Goal: Task Accomplishment & Management: Complete application form

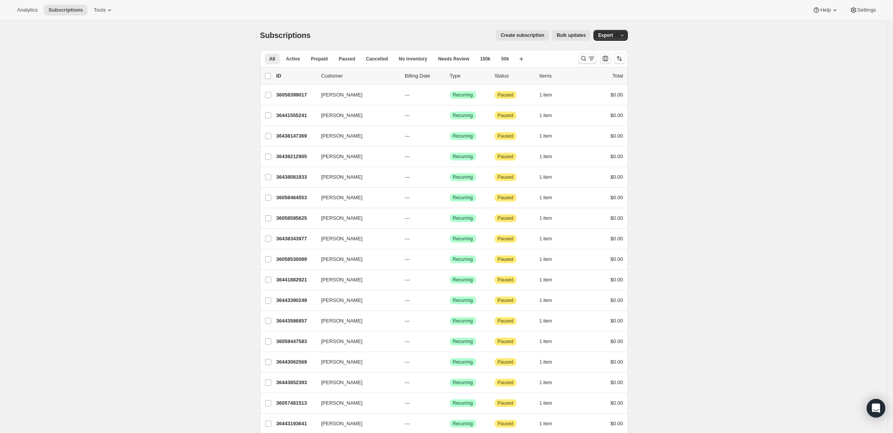
click at [586, 58] on icon "Search and filter results" at bounding box center [583, 58] width 5 height 5
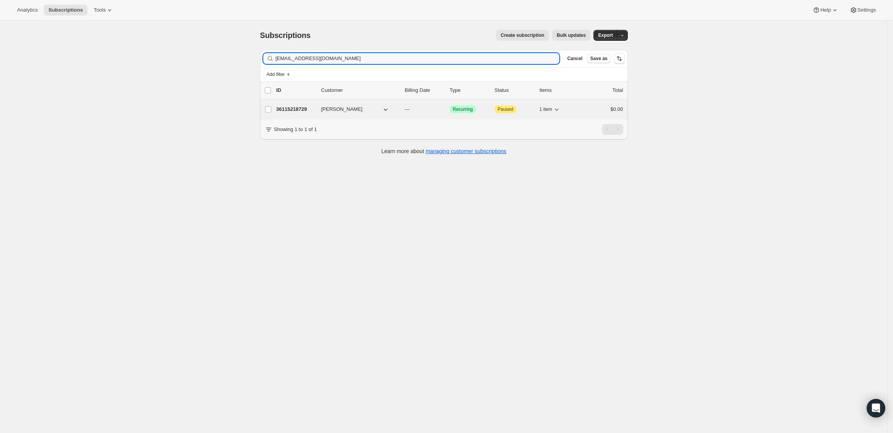
type input "dscott154@comcast.net"
click at [297, 112] on p "36115218729" at bounding box center [296, 109] width 39 height 8
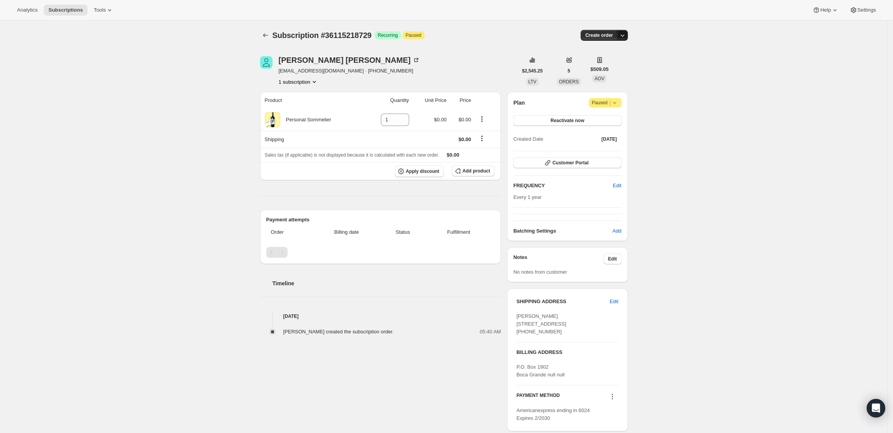
click at [625, 36] on icon "button" at bounding box center [623, 35] width 8 height 8
click at [599, 64] on span "Create custom one-time order" at bounding box center [592, 65] width 67 height 6
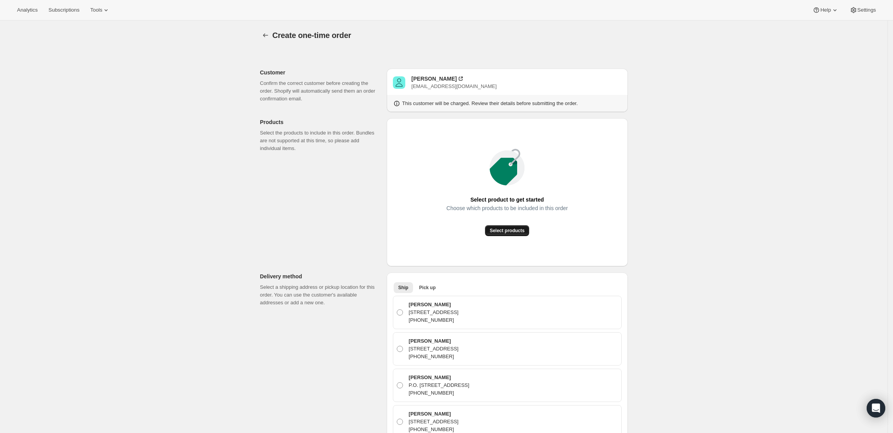
click at [503, 228] on span "Select products" at bounding box center [507, 230] width 35 height 6
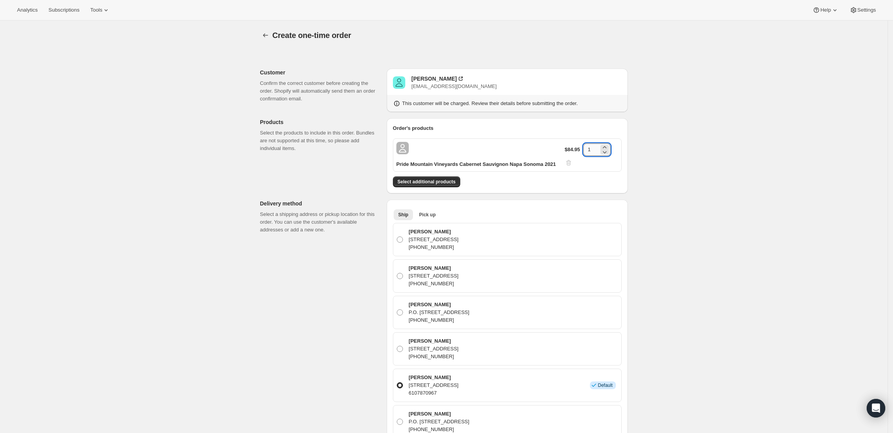
drag, startPoint x: 597, startPoint y: 147, endPoint x: 586, endPoint y: 146, distance: 11.3
click at [585, 147] on div "$84.95 1" at bounding box center [591, 154] width 53 height 23
type input "6"
click at [450, 177] on button "Select additional products" at bounding box center [426, 181] width 67 height 11
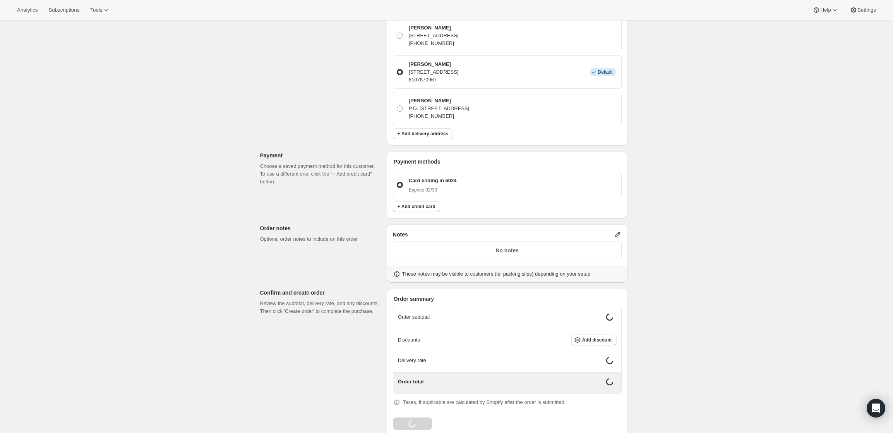
scroll to position [339, 0]
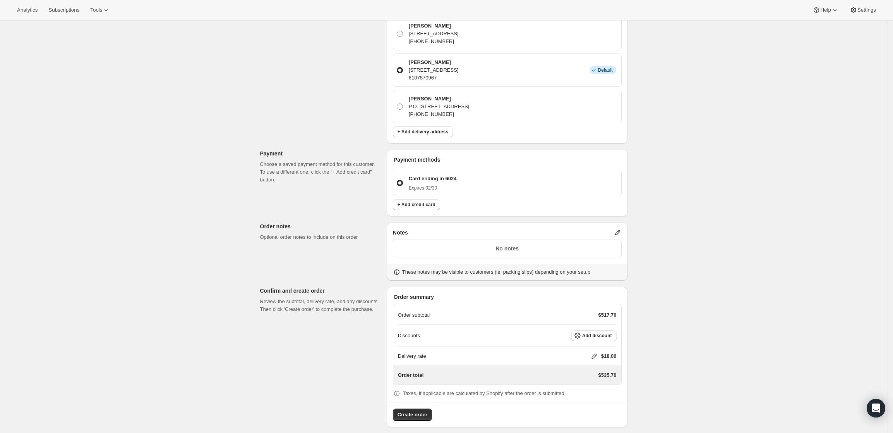
click at [596, 353] on icon at bounding box center [595, 356] width 8 height 8
click at [568, 388] on input "0" at bounding box center [598, 385] width 70 height 12
type input "0"
click at [589, 400] on span "Save" at bounding box center [592, 403] width 11 height 6
click at [617, 232] on icon at bounding box center [618, 232] width 8 height 8
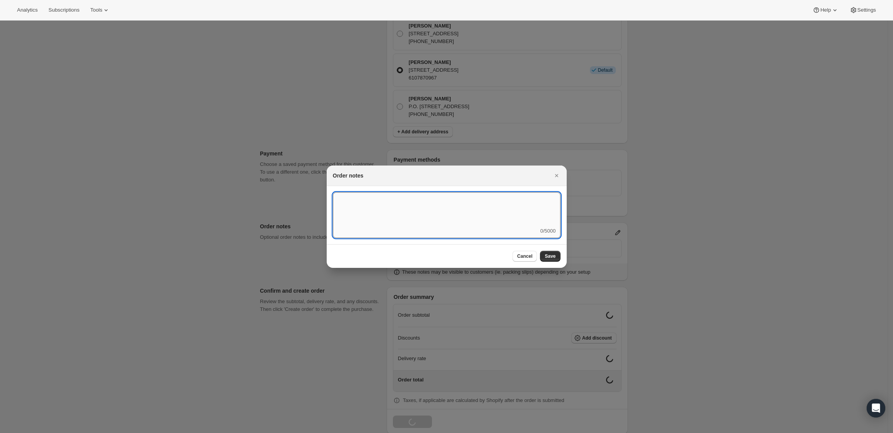
click at [492, 226] on textarea ":rd5:" at bounding box center [447, 209] width 228 height 35
type textarea "Temp Control"
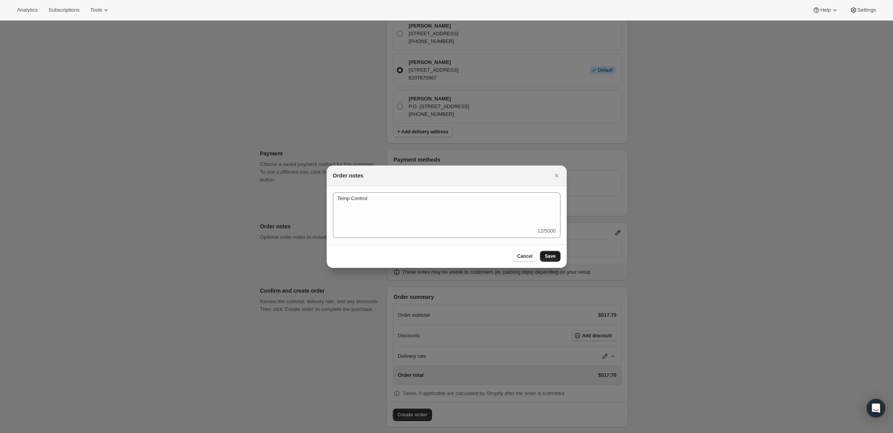
click at [553, 254] on span "Save" at bounding box center [550, 256] width 11 height 6
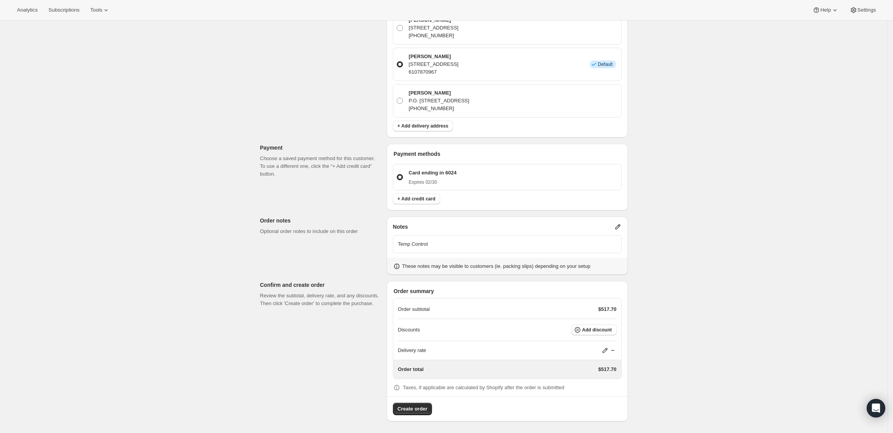
scroll to position [345, 0]
click at [416, 407] on span "Create order" at bounding box center [413, 408] width 30 height 8
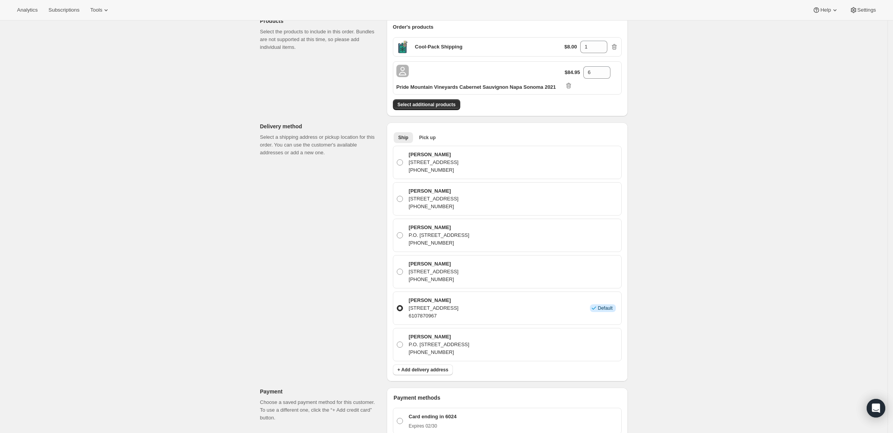
radio input "true"
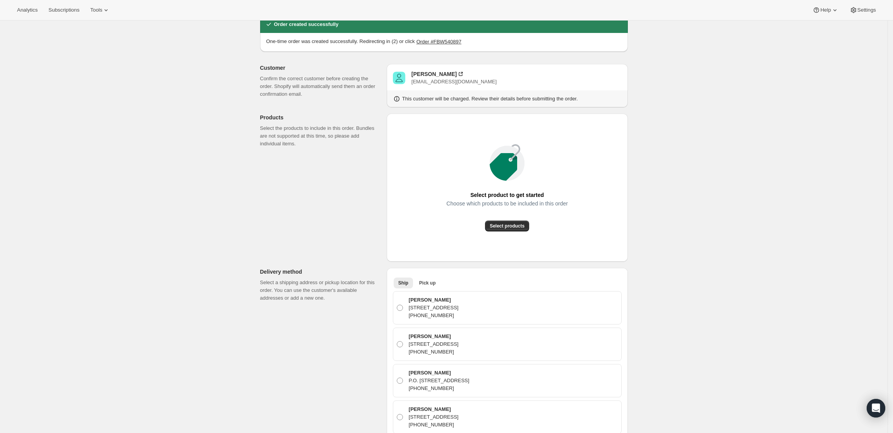
scroll to position [0, 0]
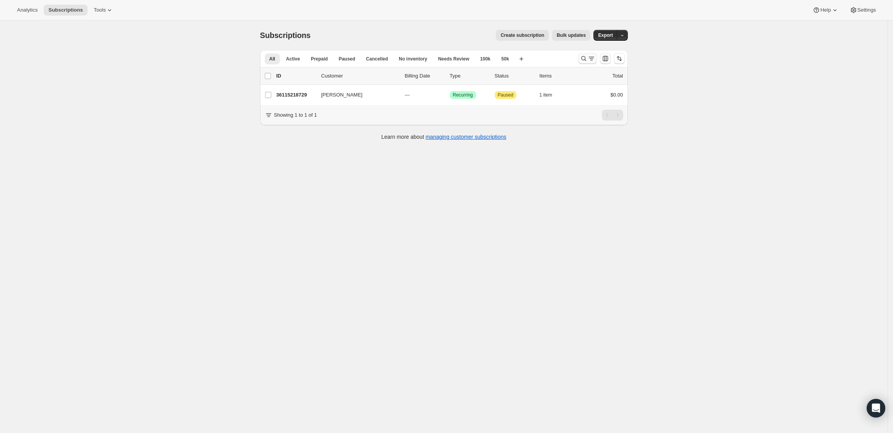
click at [584, 58] on icon "Search and filter results" at bounding box center [583, 58] width 5 height 5
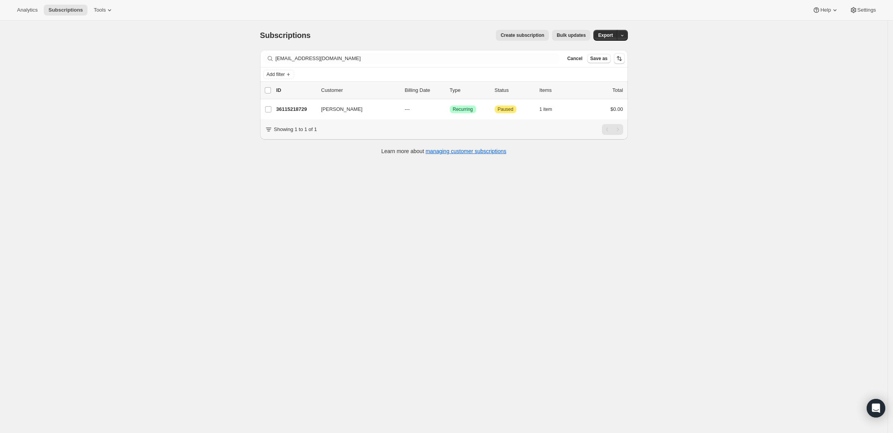
click at [396, 52] on div "Filter subscribers dscott154@comcast.net Clear Cancel Save as" at bounding box center [444, 58] width 368 height 17
click at [393, 58] on input "dscott154@comcast.net" at bounding box center [411, 58] width 270 height 11
paste input "lindseyalexandrakremer@gmail.com"
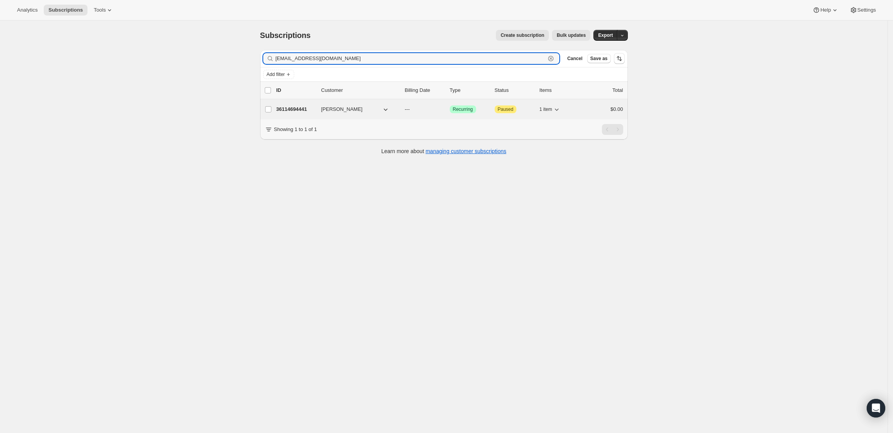
type input "lindseyalexandrakremer@gmail.com"
click at [300, 106] on p "36114694441" at bounding box center [296, 109] width 39 height 8
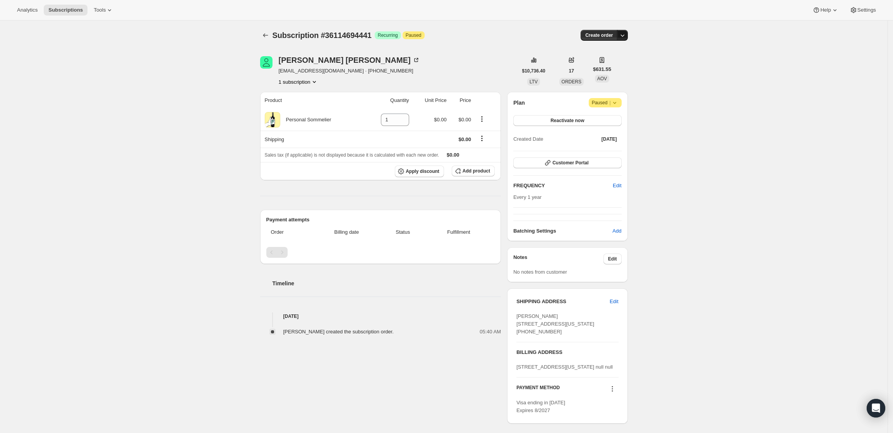
click at [625, 37] on icon "button" at bounding box center [623, 35] width 8 height 8
click at [613, 67] on span "Create custom one-time order" at bounding box center [592, 65] width 67 height 6
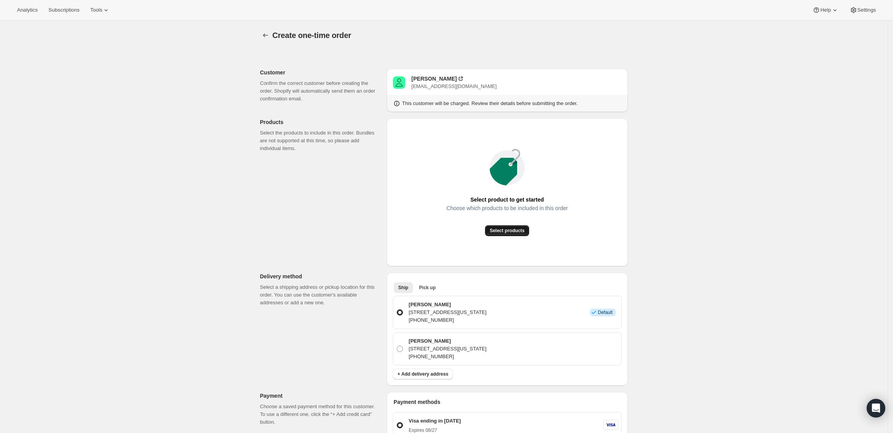
click at [517, 232] on span "Select products" at bounding box center [507, 230] width 35 height 6
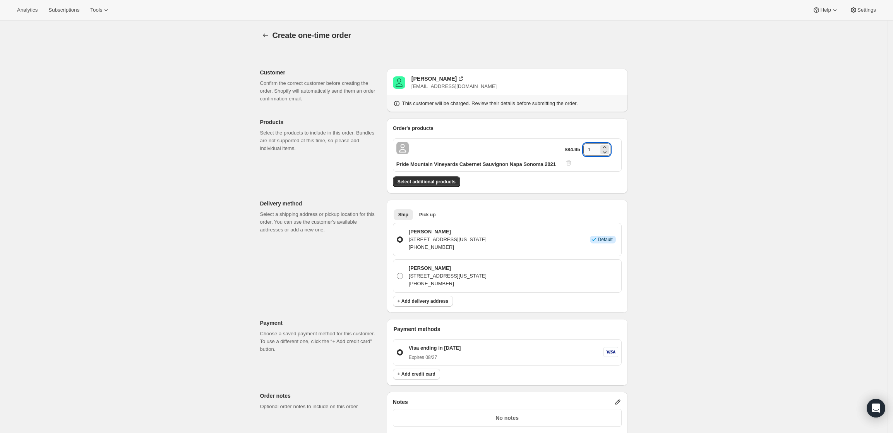
drag, startPoint x: 595, startPoint y: 149, endPoint x: 589, endPoint y: 149, distance: 6.6
click at [589, 149] on input "1" at bounding box center [591, 149] width 15 height 12
type input "6"
click at [641, 163] on div "Create one-time order. This page is ready Create one-time order Customer Confir…" at bounding box center [444, 318] width 888 height 595
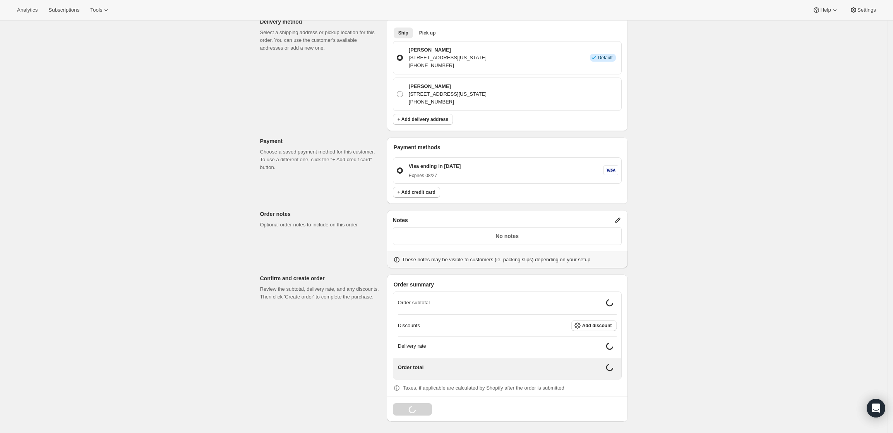
scroll to position [176, 0]
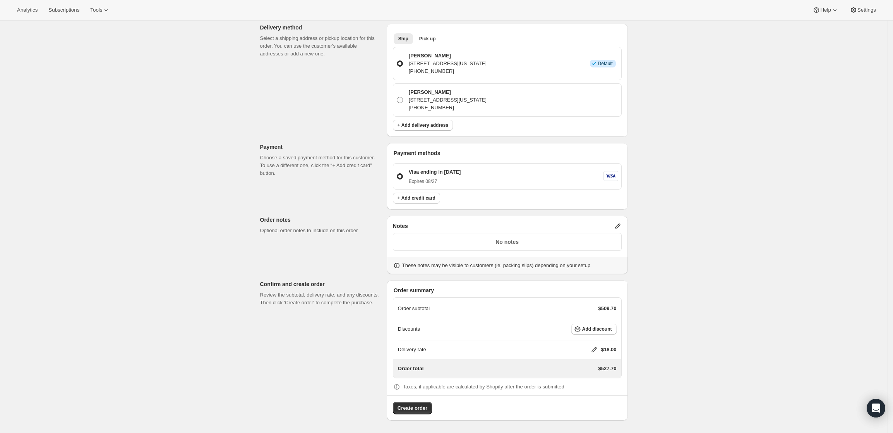
click at [597, 349] on icon at bounding box center [594, 349] width 5 height 5
click at [598, 378] on input "0" at bounding box center [598, 378] width 70 height 12
type input "0"
click at [593, 395] on span "Save" at bounding box center [592, 396] width 11 height 6
click at [619, 227] on icon at bounding box center [617, 225] width 5 height 5
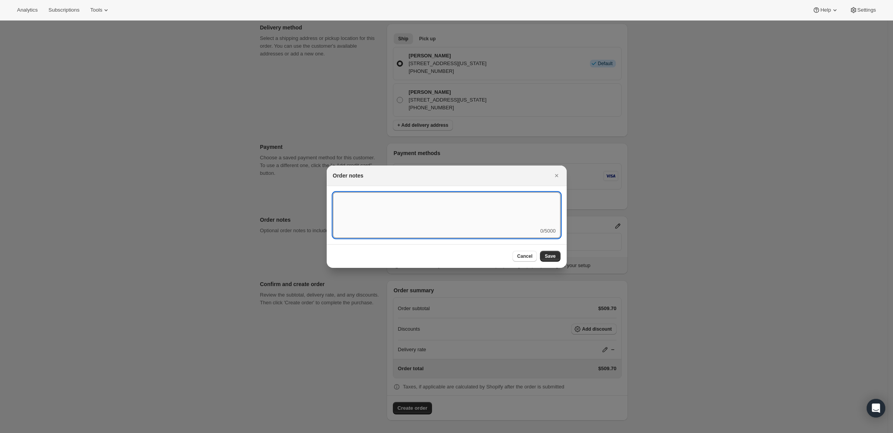
click at [463, 208] on textarea ":r3v:" at bounding box center [447, 209] width 228 height 35
type textarea "FedEx Ground - ship 10/13"
click at [543, 258] on button "Save" at bounding box center [550, 256] width 20 height 11
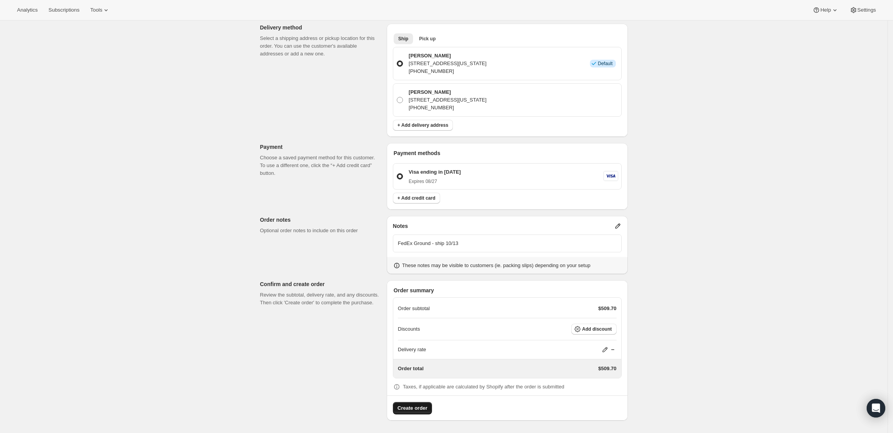
click at [413, 404] on span "Create order" at bounding box center [413, 408] width 30 height 8
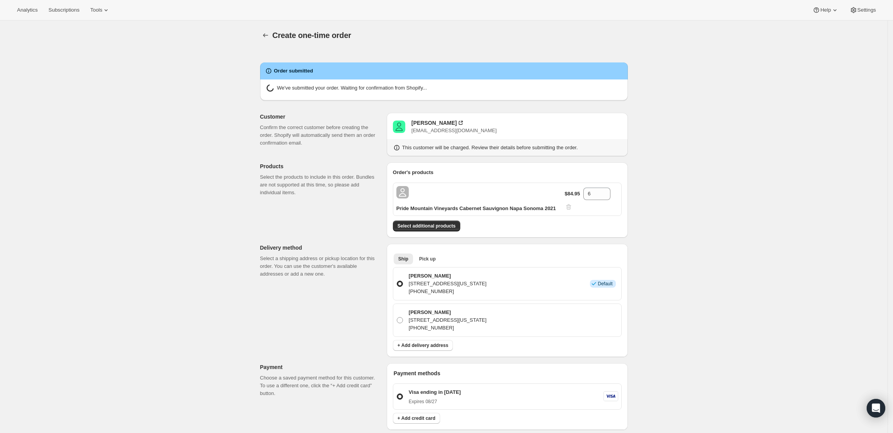
click at [695, 220] on div "Create one-time order. This page is ready Create one-time order Order submitted…" at bounding box center [444, 337] width 888 height 632
click at [749, 169] on div "Create one-time order. This page is ready Create one-time order Order submitted…" at bounding box center [444, 337] width 888 height 632
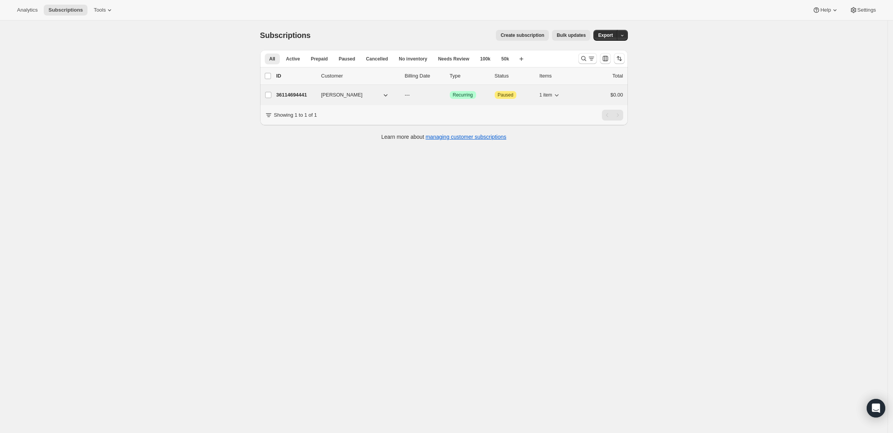
click at [283, 94] on p "36114694441" at bounding box center [296, 95] width 39 height 8
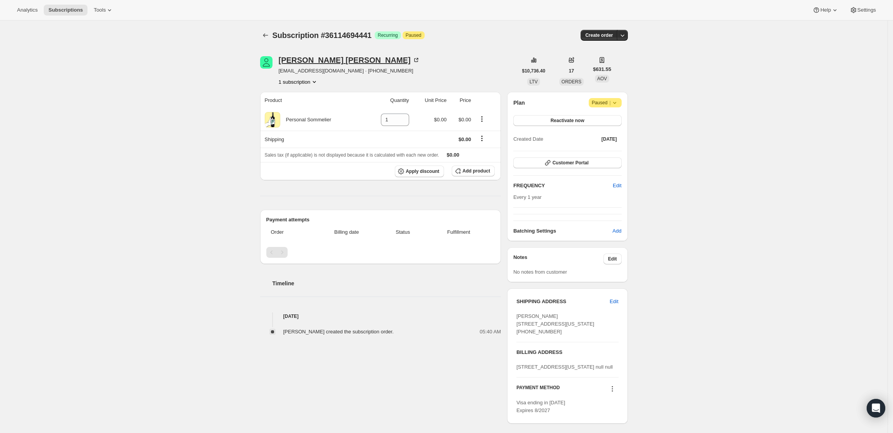
click at [307, 62] on div "[PERSON_NAME]" at bounding box center [349, 60] width 141 height 8
